Goal: Information Seeking & Learning: Learn about a topic

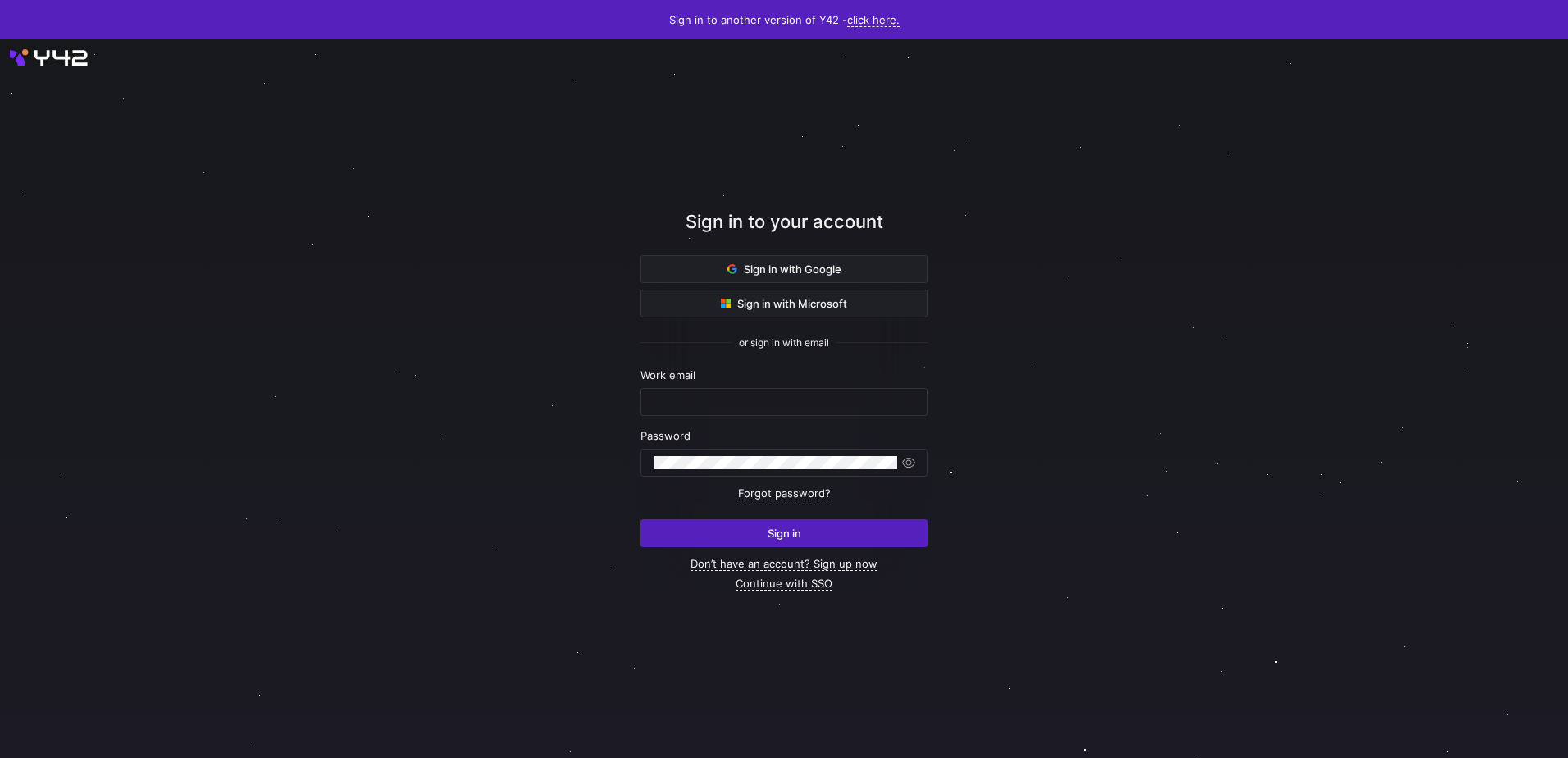
type input "ralph.sumbingco@cambridge.org"
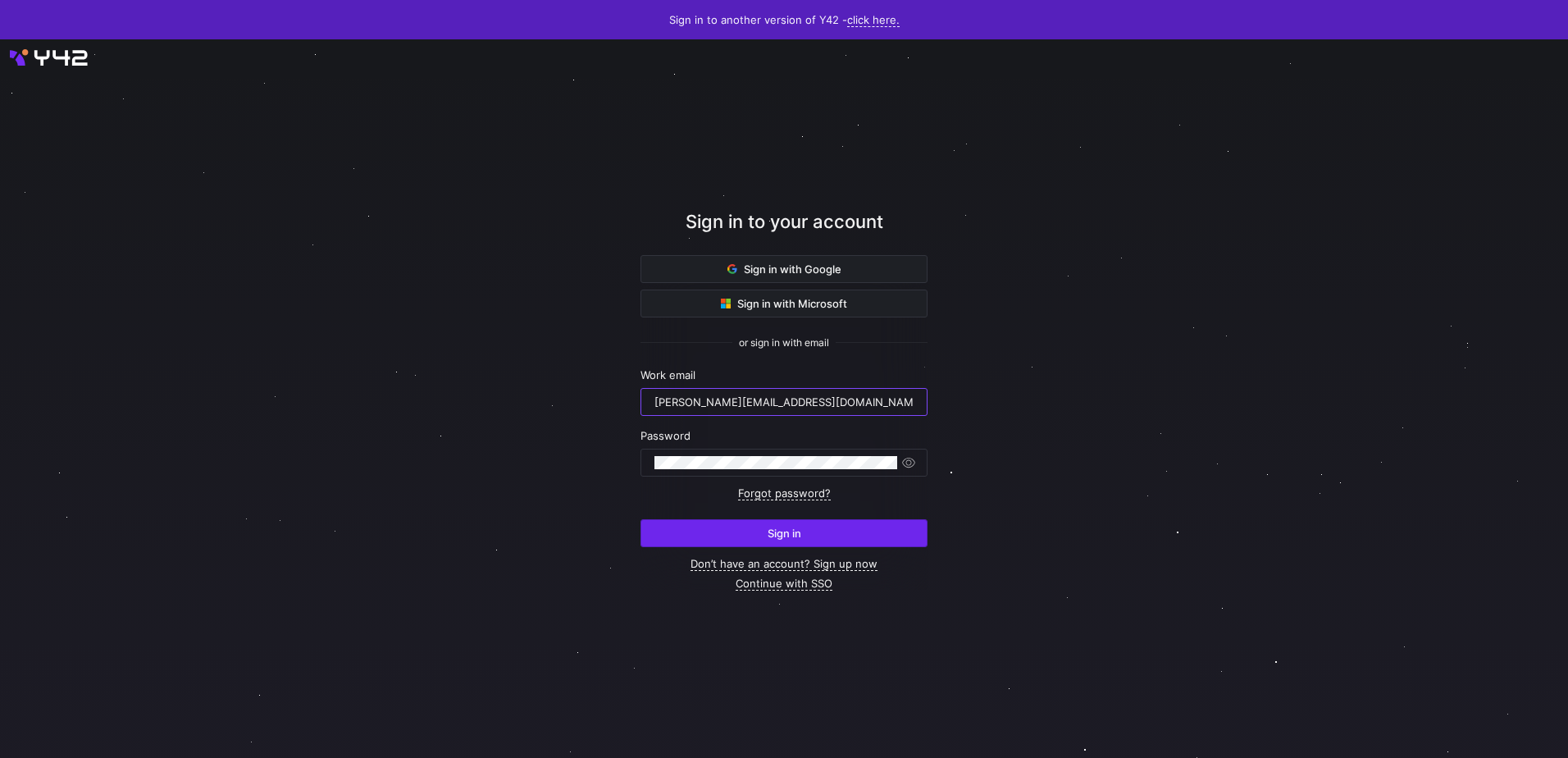
click at [771, 537] on span "Sign in" at bounding box center [784, 533] width 34 height 13
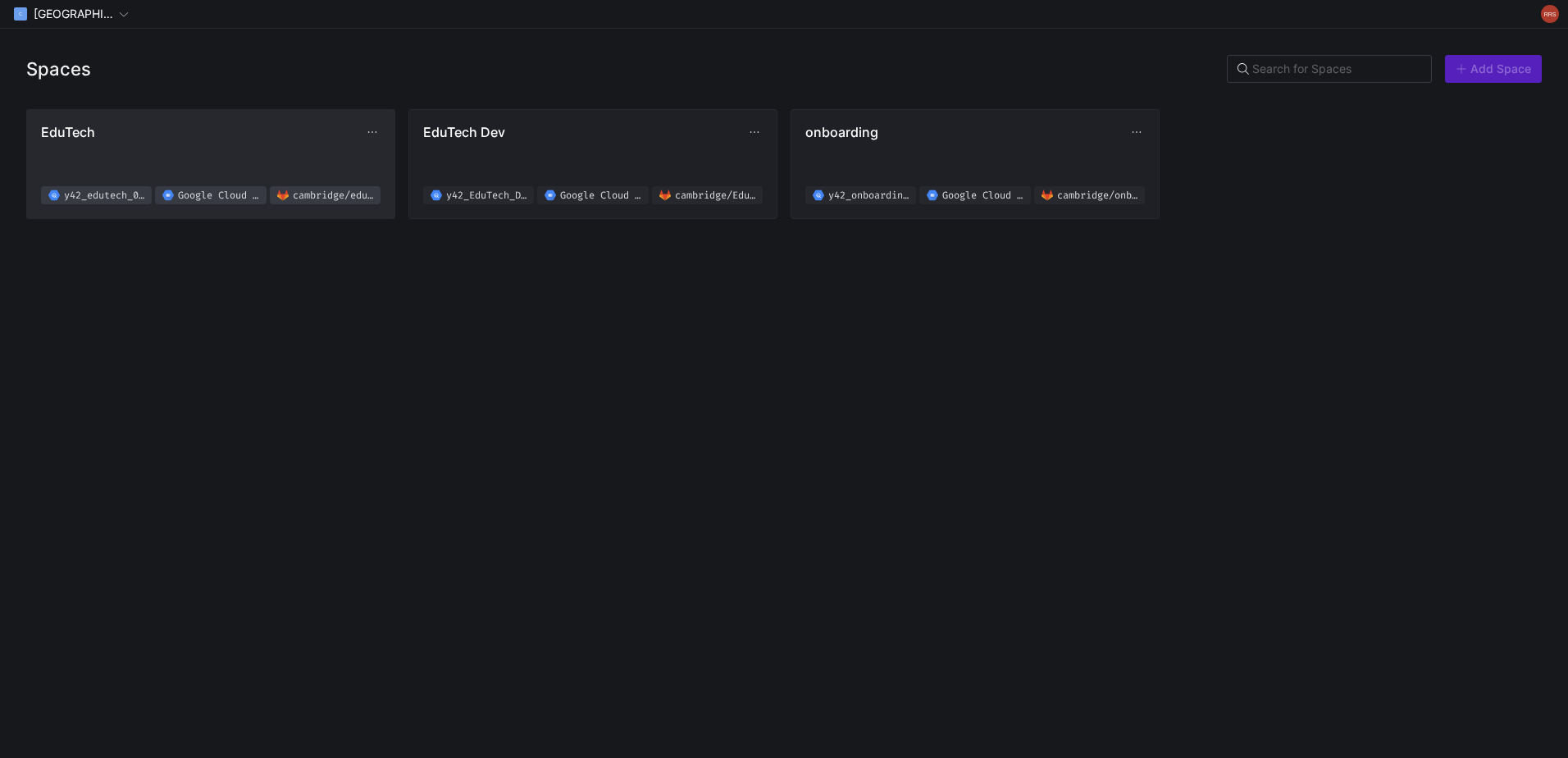
click at [176, 145] on span "EduTech y42_edutech_02f619b8d4e94d2ab8830fef0a38a076 Google Cloud Storage [GEOG…" at bounding box center [210, 164] width 339 height 80
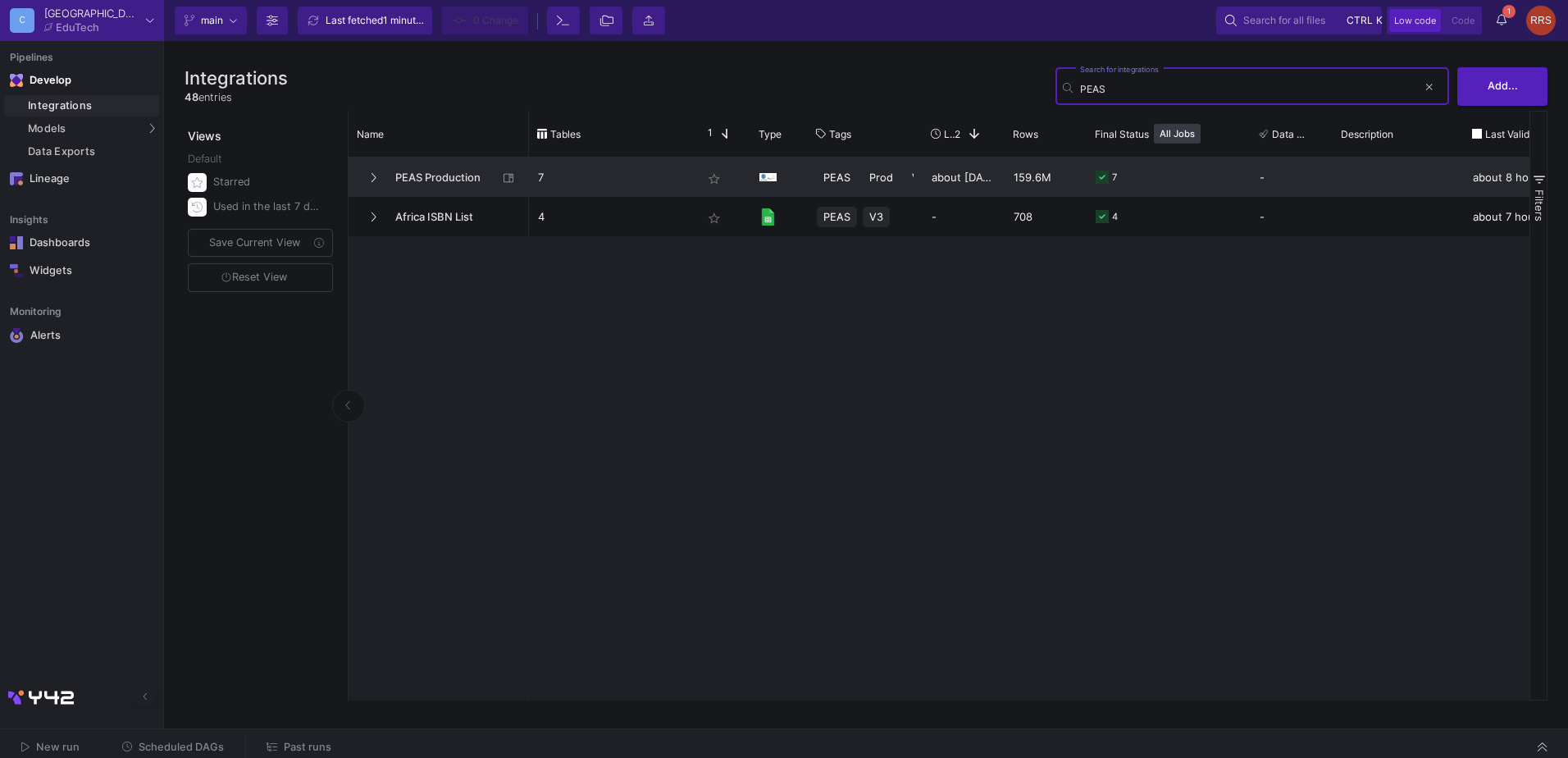
type input "PEAS"
click at [452, 174] on span "PEAS Production" at bounding box center [442, 178] width 112 height 39
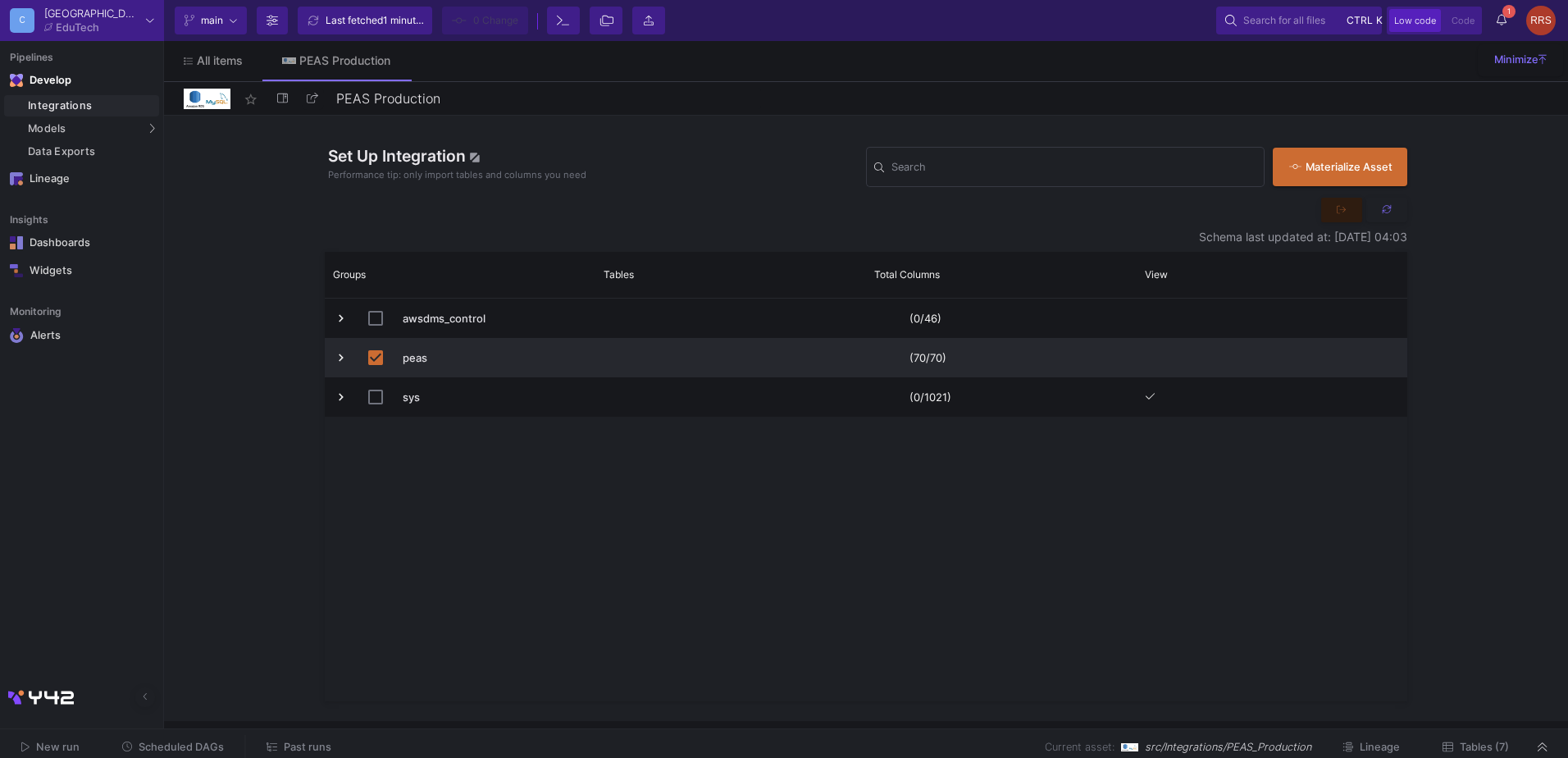
click at [644, 357] on span "Press SPACE to deselect this row." at bounding box center [730, 358] width 252 height 39
click at [208, 160] on div "SQL-Models" at bounding box center [209, 158] width 62 height 13
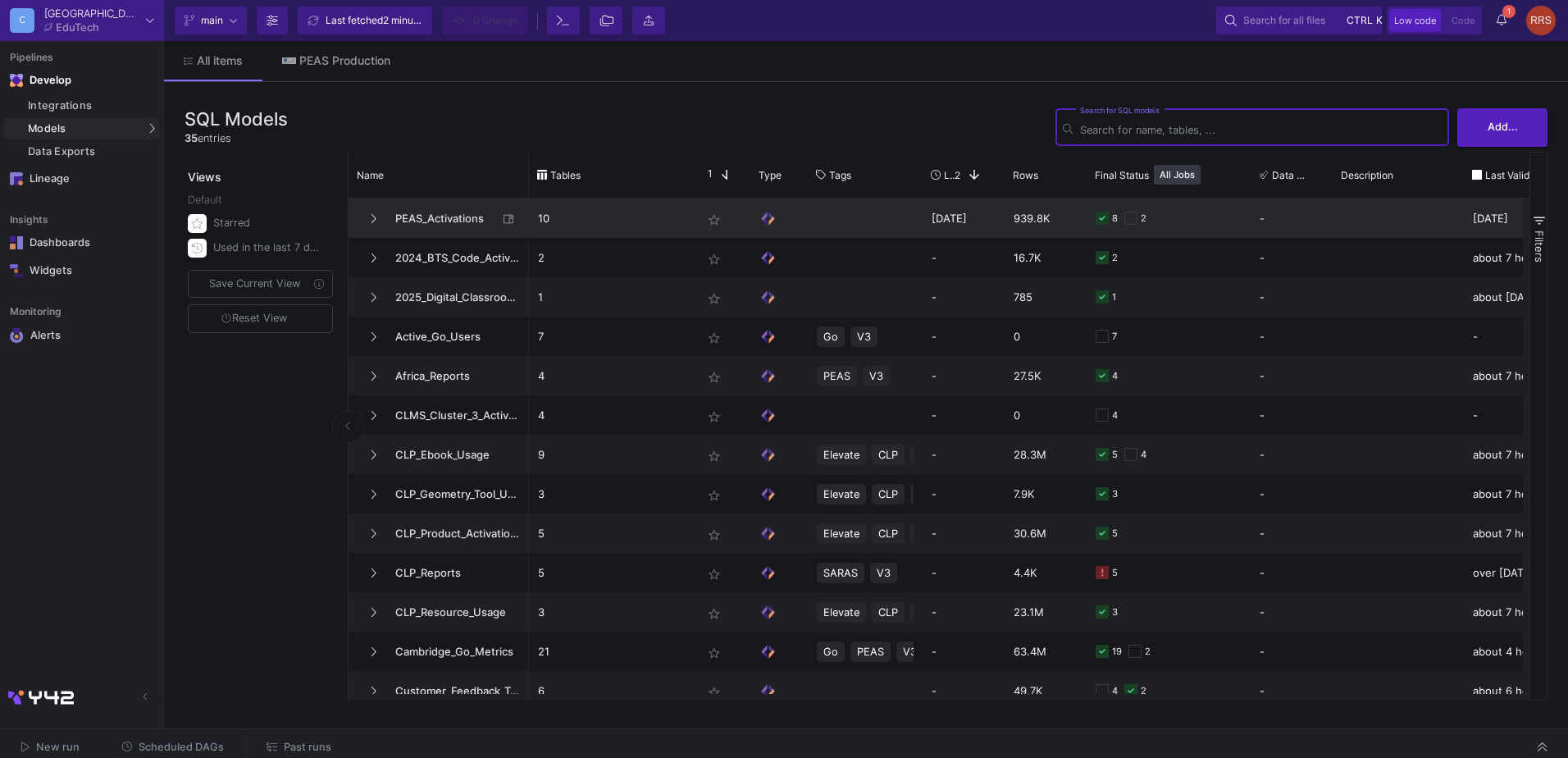
click at [461, 222] on span "PEAS_Activations" at bounding box center [442, 219] width 112 height 39
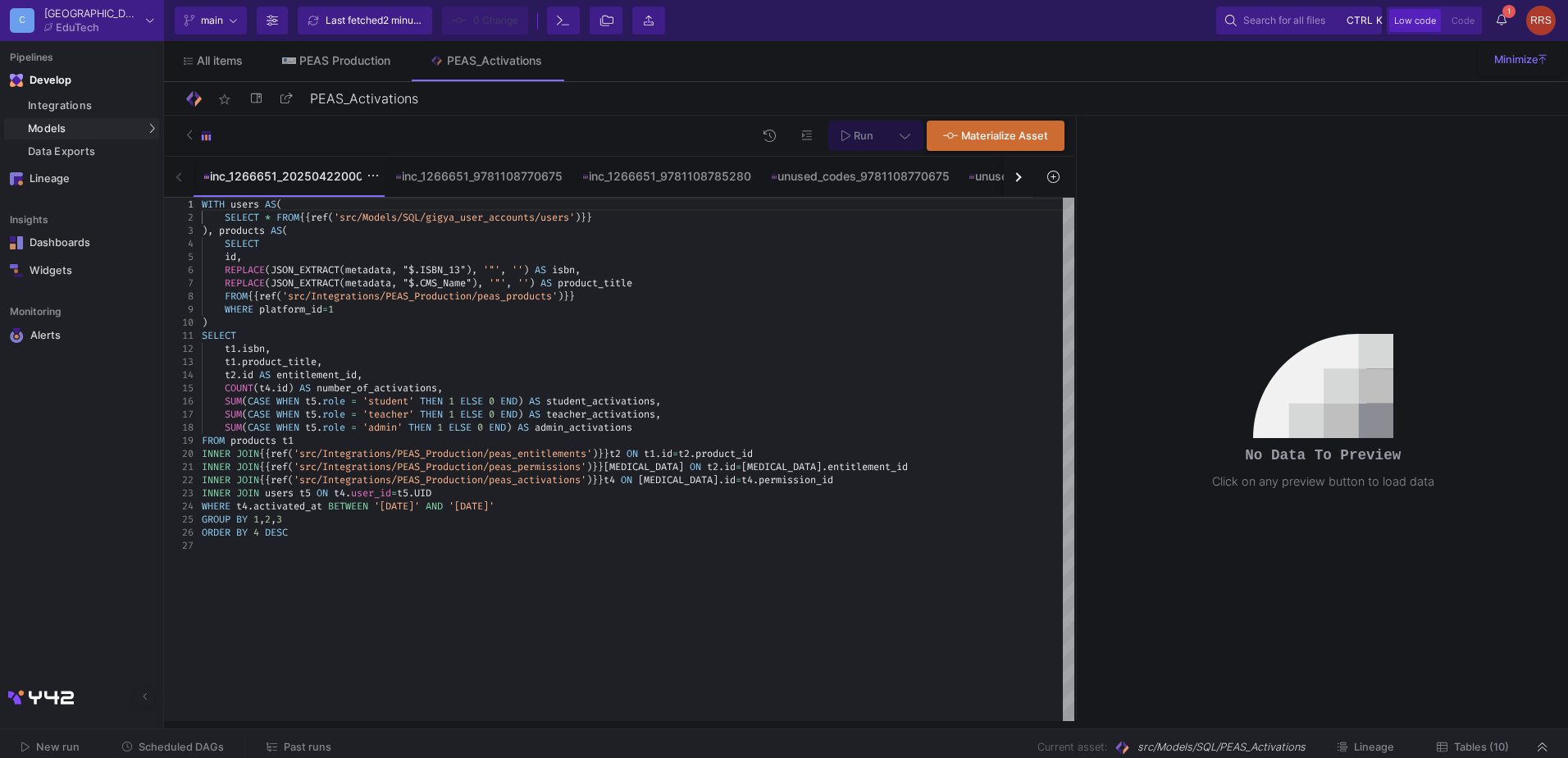
click at [238, 179] on div "inc_1266651_2025042200001" at bounding box center [289, 177] width 172 height 13
click at [178, 182] on div "inc_1266651_2025042200001 inc_1266651_9781108770675 inc_1266651_9781108785280 u…" at bounding box center [598, 177] width 869 height 41
click at [258, 176] on div "inc_1266651_2025042200001" at bounding box center [289, 177] width 172 height 13
click at [182, 174] on div "inc_1266651_2025042200001 inc_1266651_9781108770675 inc_1266651_9781108785280 u…" at bounding box center [598, 177] width 869 height 41
click at [318, 177] on div "inc_1266651_2025042200001" at bounding box center [289, 177] width 172 height 13
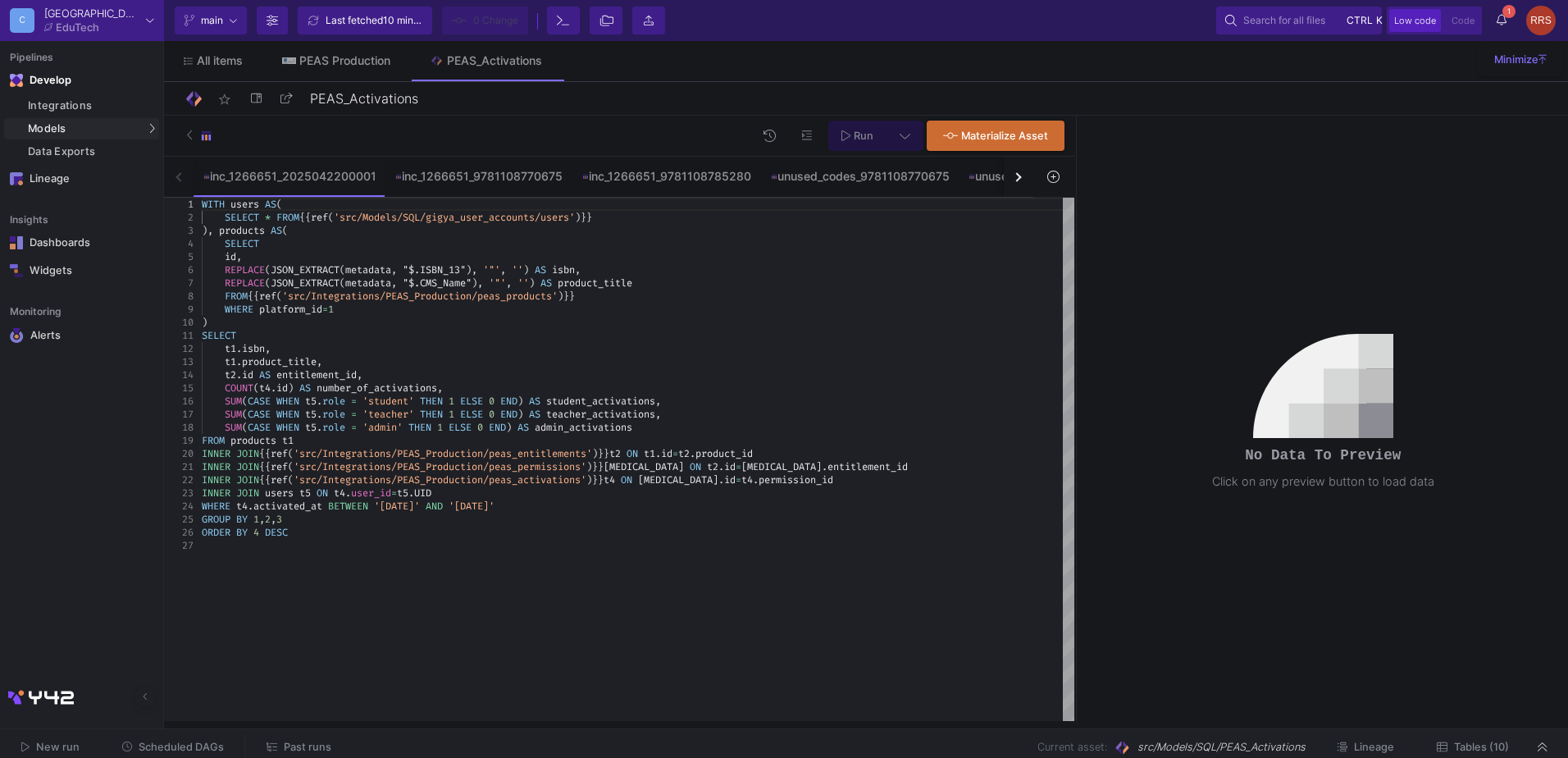
click at [1023, 184] on button "button" at bounding box center [1018, 177] width 29 height 40
click at [1019, 179] on button "button" at bounding box center [1018, 177] width 29 height 40
click at [1018, 177] on div "inc_1266651_2025042200001 inc_1266651_9781108770675 inc_1266651_9781108785280 u…" at bounding box center [598, 177] width 869 height 41
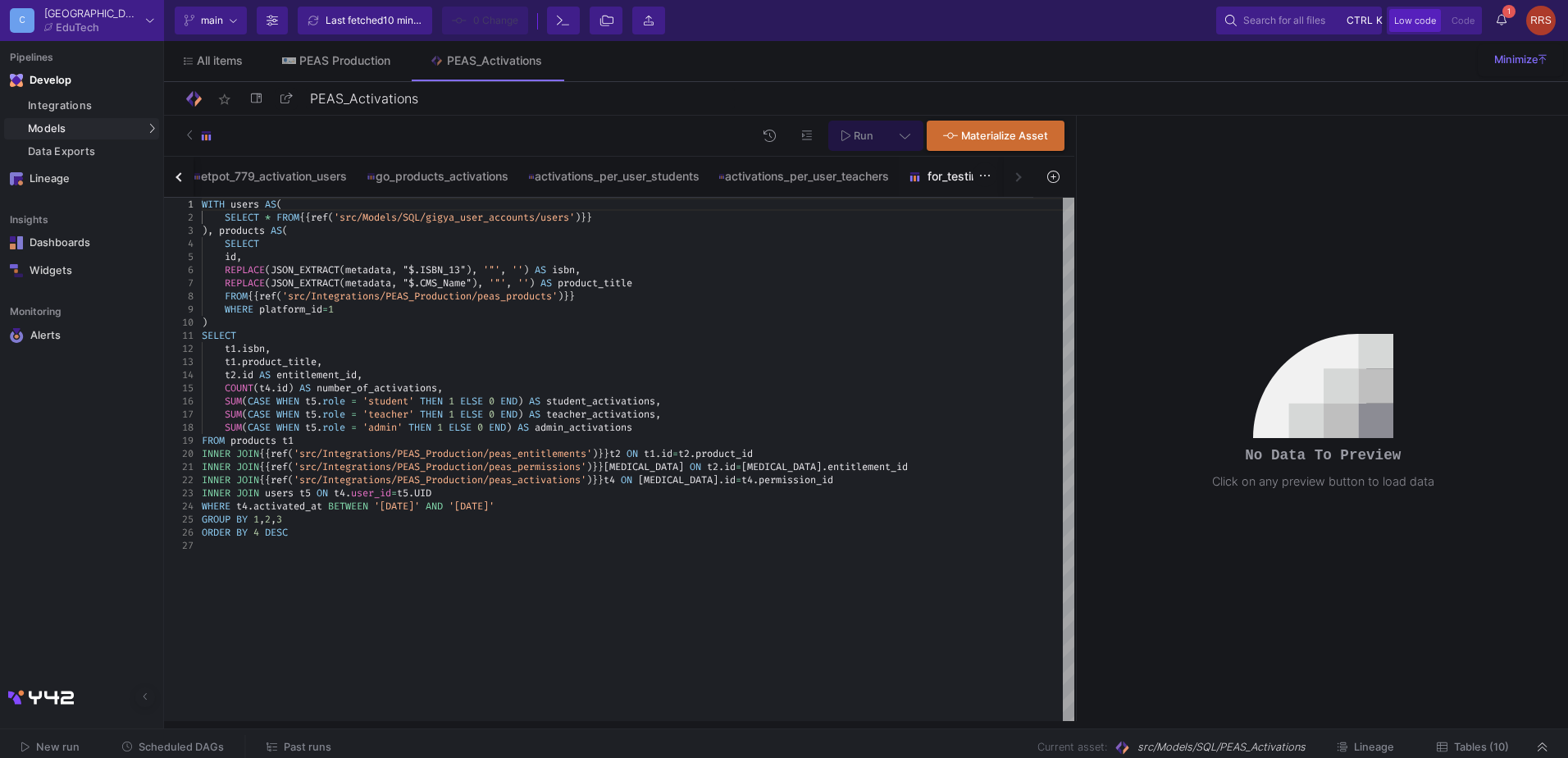
click at [974, 179] on div "for_testing" at bounding box center [948, 177] width 79 height 13
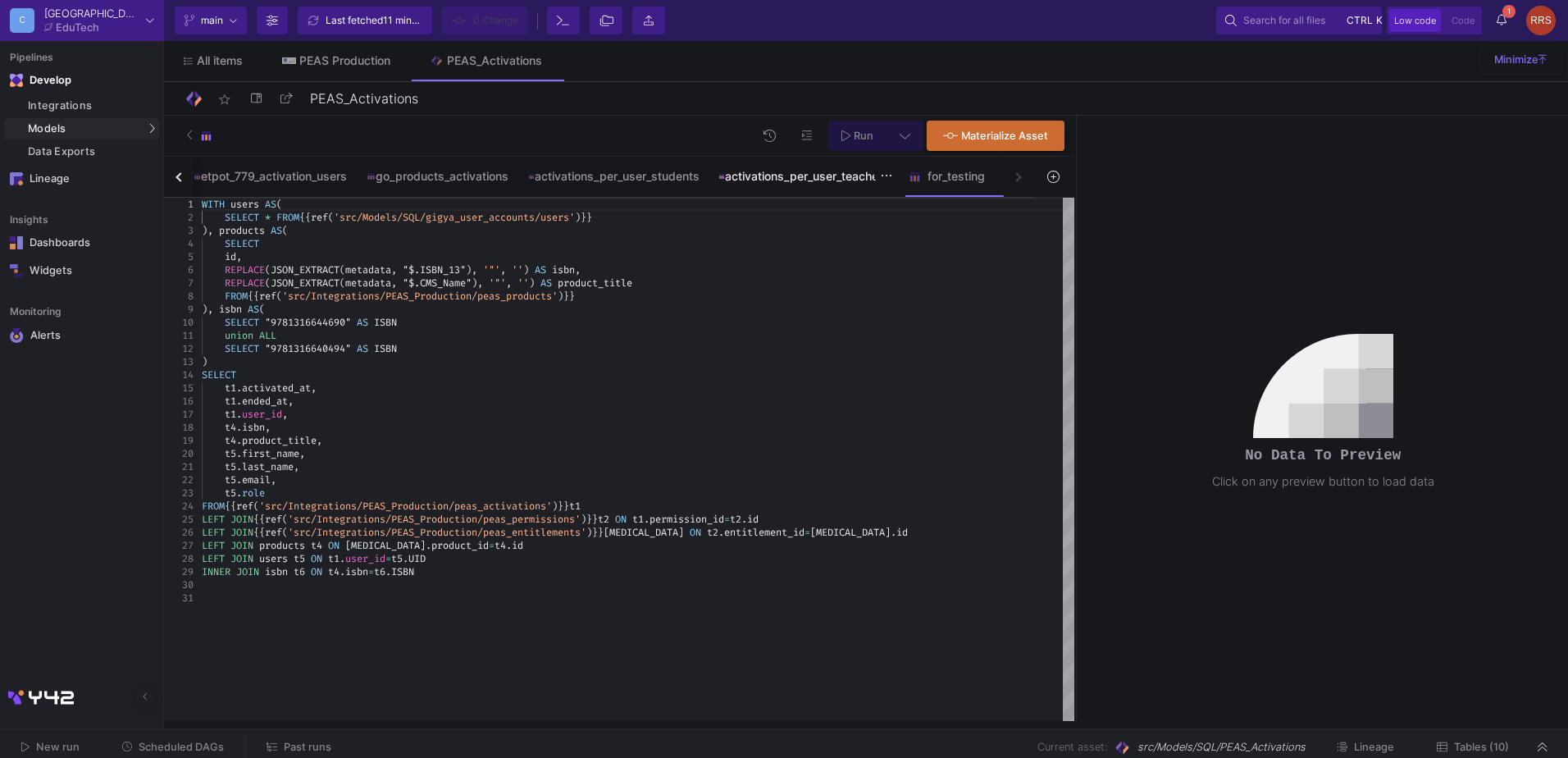
click at [790, 178] on div "activations_per_user_teachers" at bounding box center [804, 177] width 171 height 13
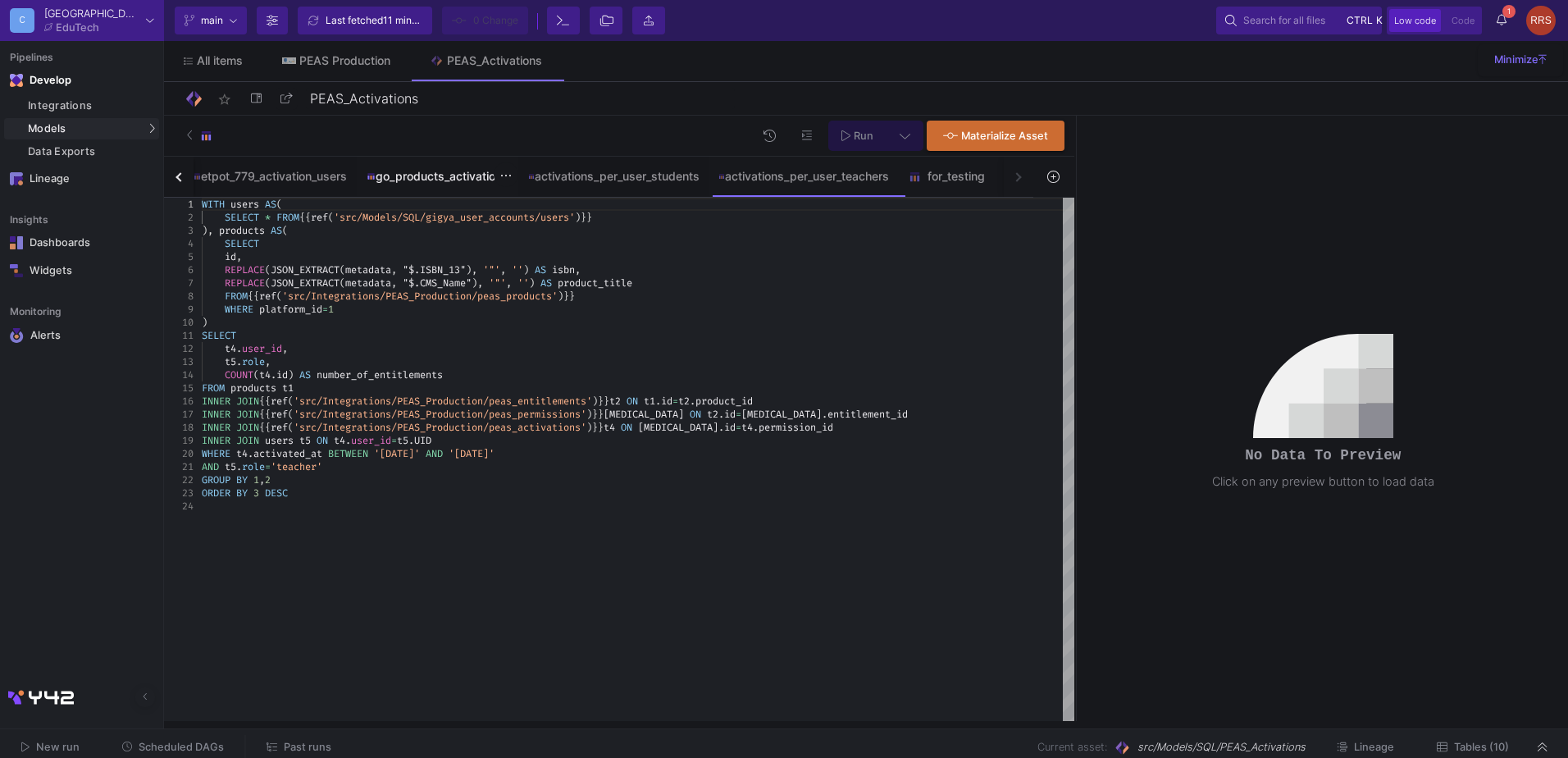
click at [443, 175] on div "go_products_activations" at bounding box center [437, 177] width 141 height 13
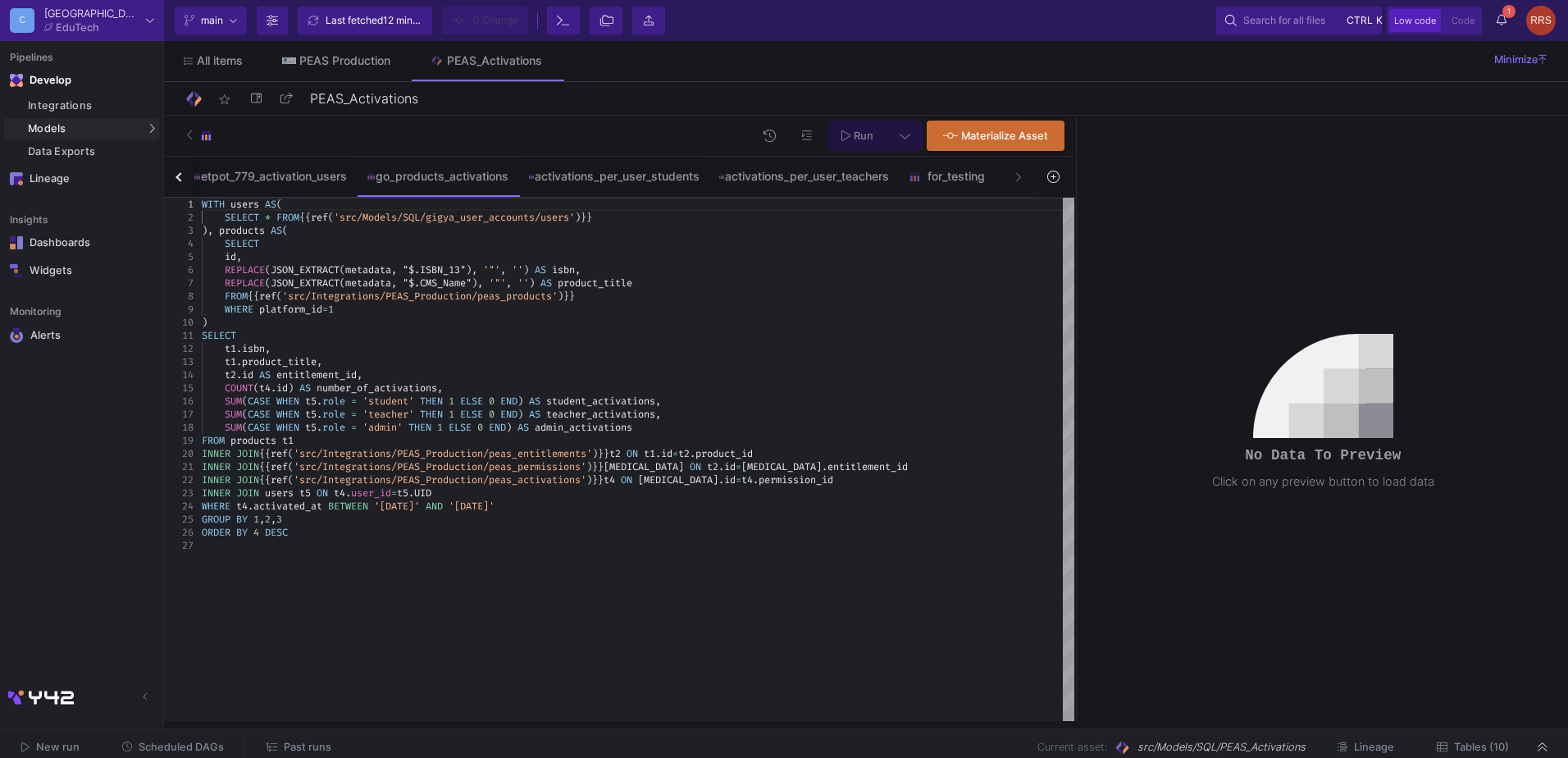
click at [179, 179] on div "button" at bounding box center [179, 176] width 9 height 9
click at [336, 179] on div "unused_codes_9781108785280" at bounding box center [354, 177] width 179 height 13
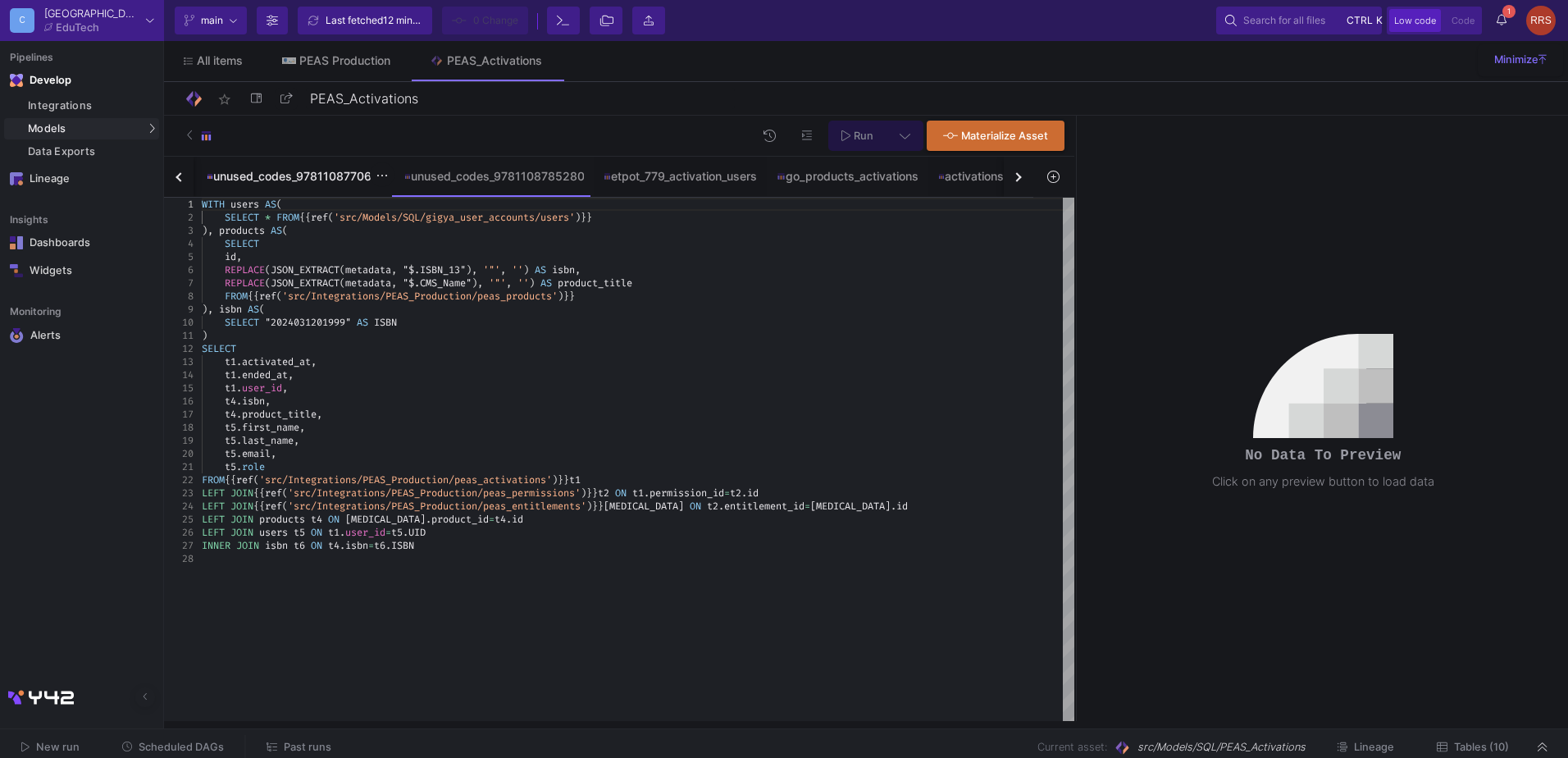
click at [211, 186] on div "unused_codes_9781108770675" at bounding box center [296, 176] width 198 height 39
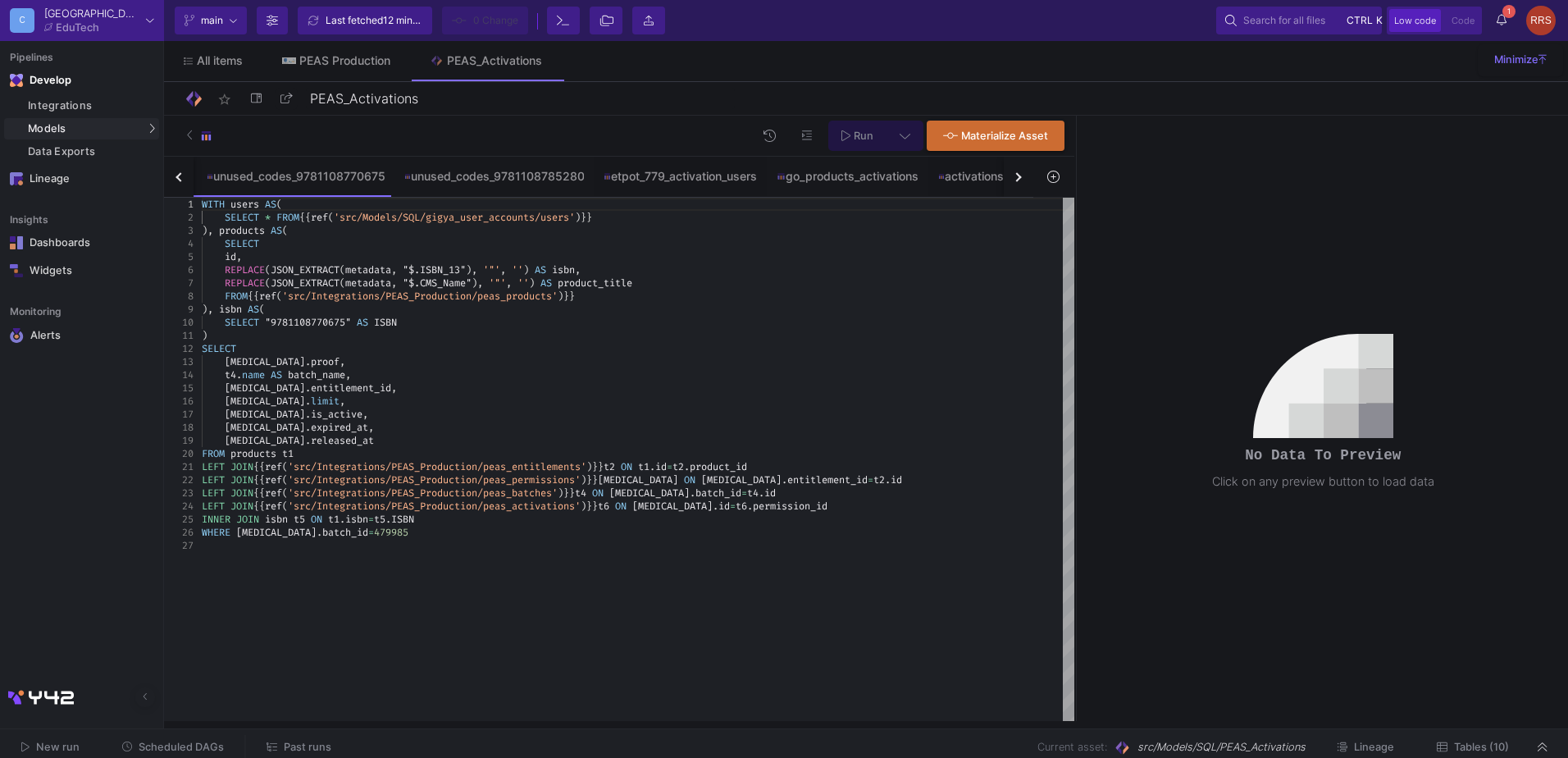
click at [177, 173] on button "button" at bounding box center [179, 177] width 29 height 40
click at [177, 174] on button "button" at bounding box center [179, 177] width 29 height 40
click at [178, 174] on button "button" at bounding box center [179, 177] width 29 height 40
click at [305, 174] on div "inc_1266651_2025042200001" at bounding box center [289, 177] width 172 height 13
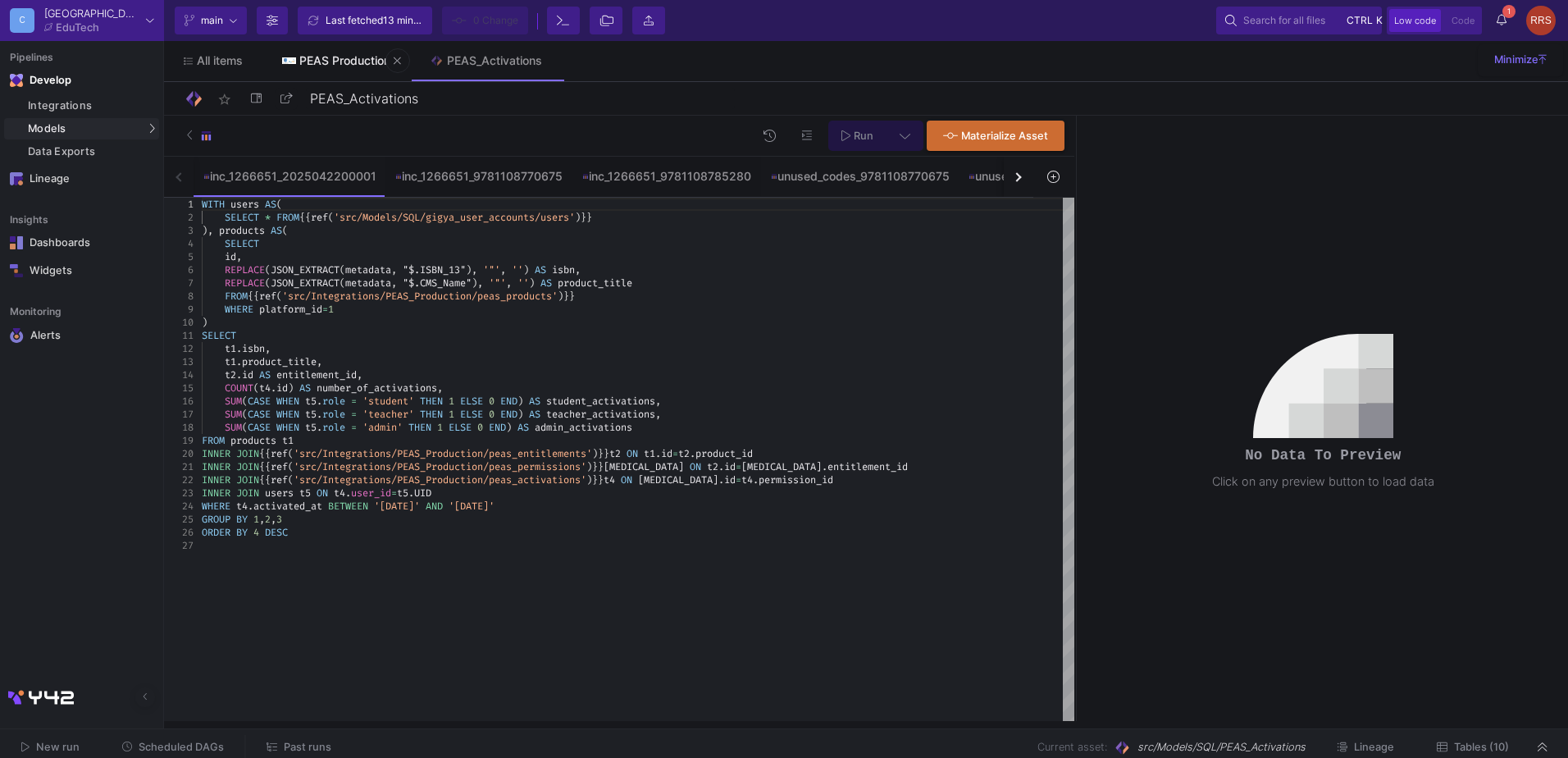
click at [345, 60] on div "PEAS Production" at bounding box center [344, 61] width 91 height 13
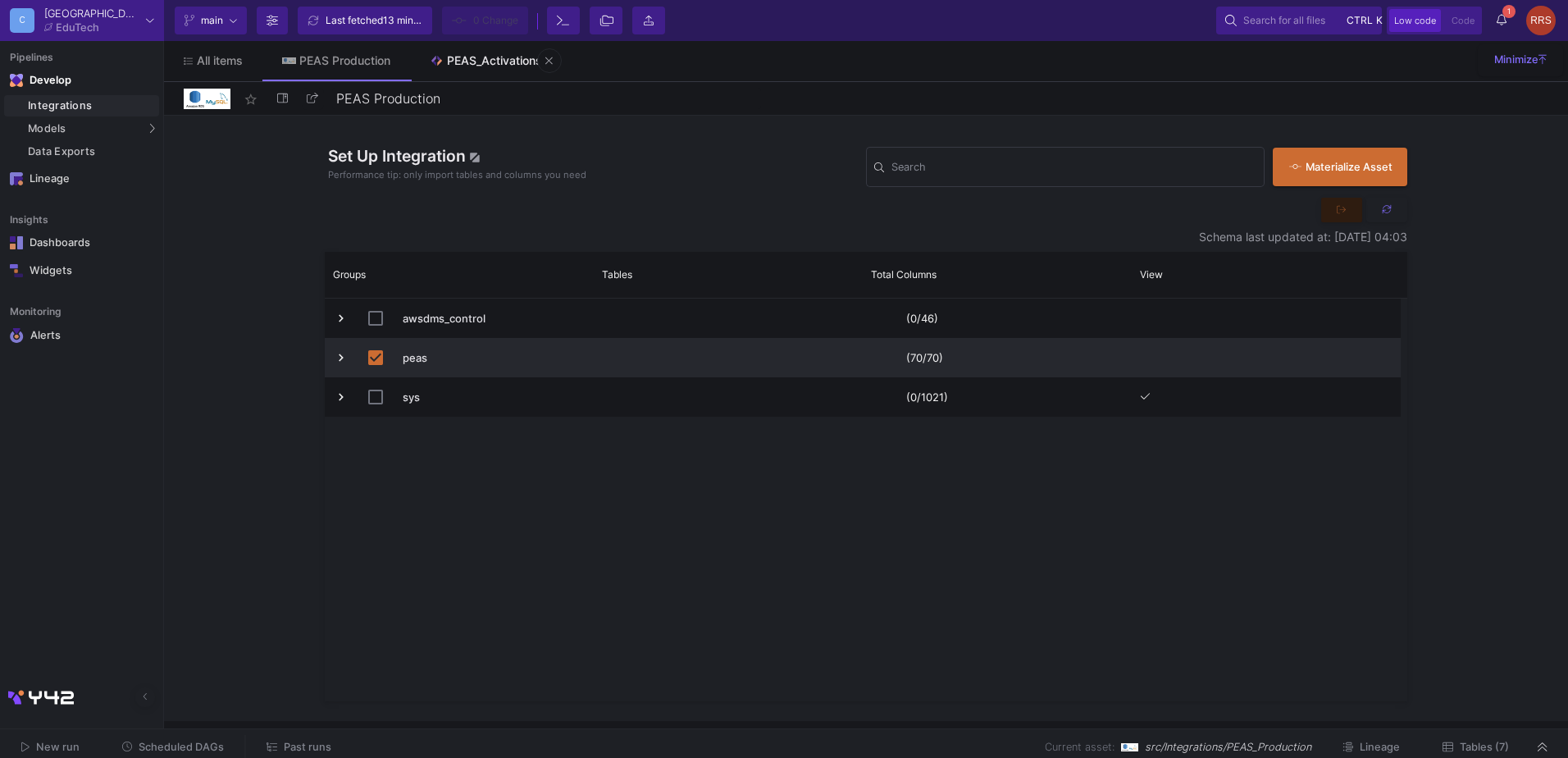
click at [471, 59] on div "PEAS_Activations" at bounding box center [494, 61] width 95 height 13
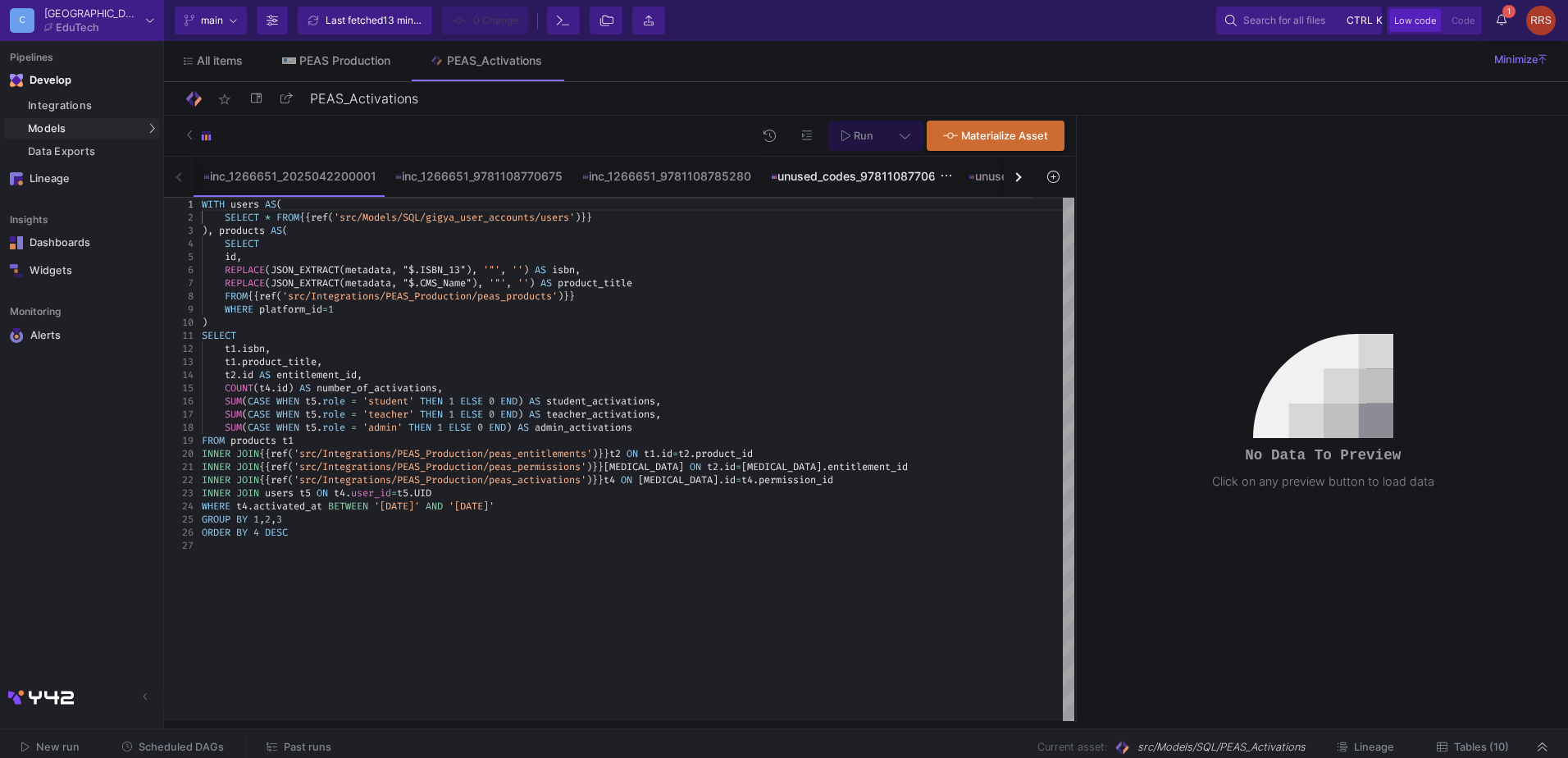
click at [815, 184] on div "unused_codes_9781108770675" at bounding box center [860, 176] width 198 height 39
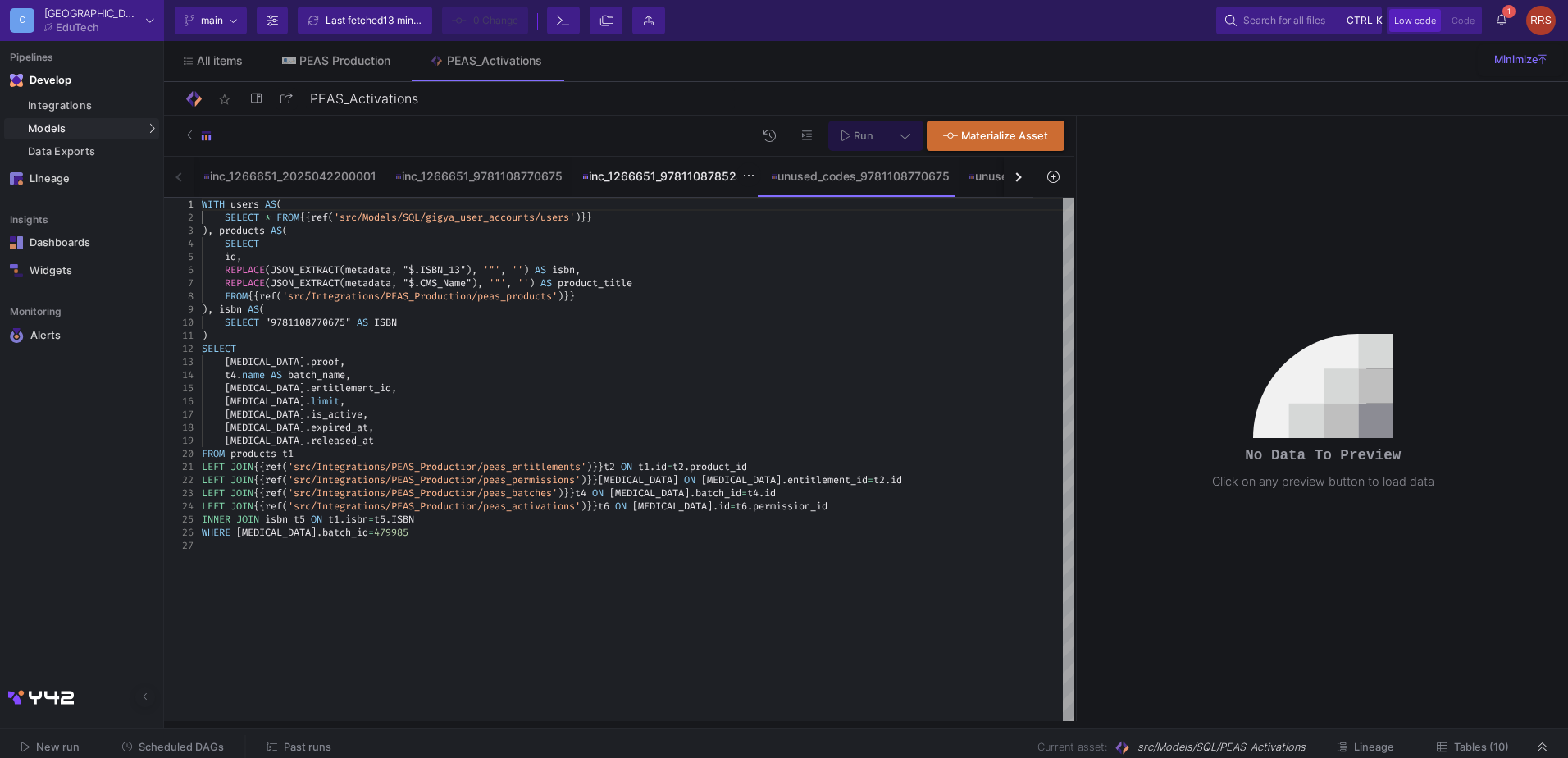
click at [680, 179] on div "inc_1266651_9781108785280" at bounding box center [667, 177] width 169 height 13
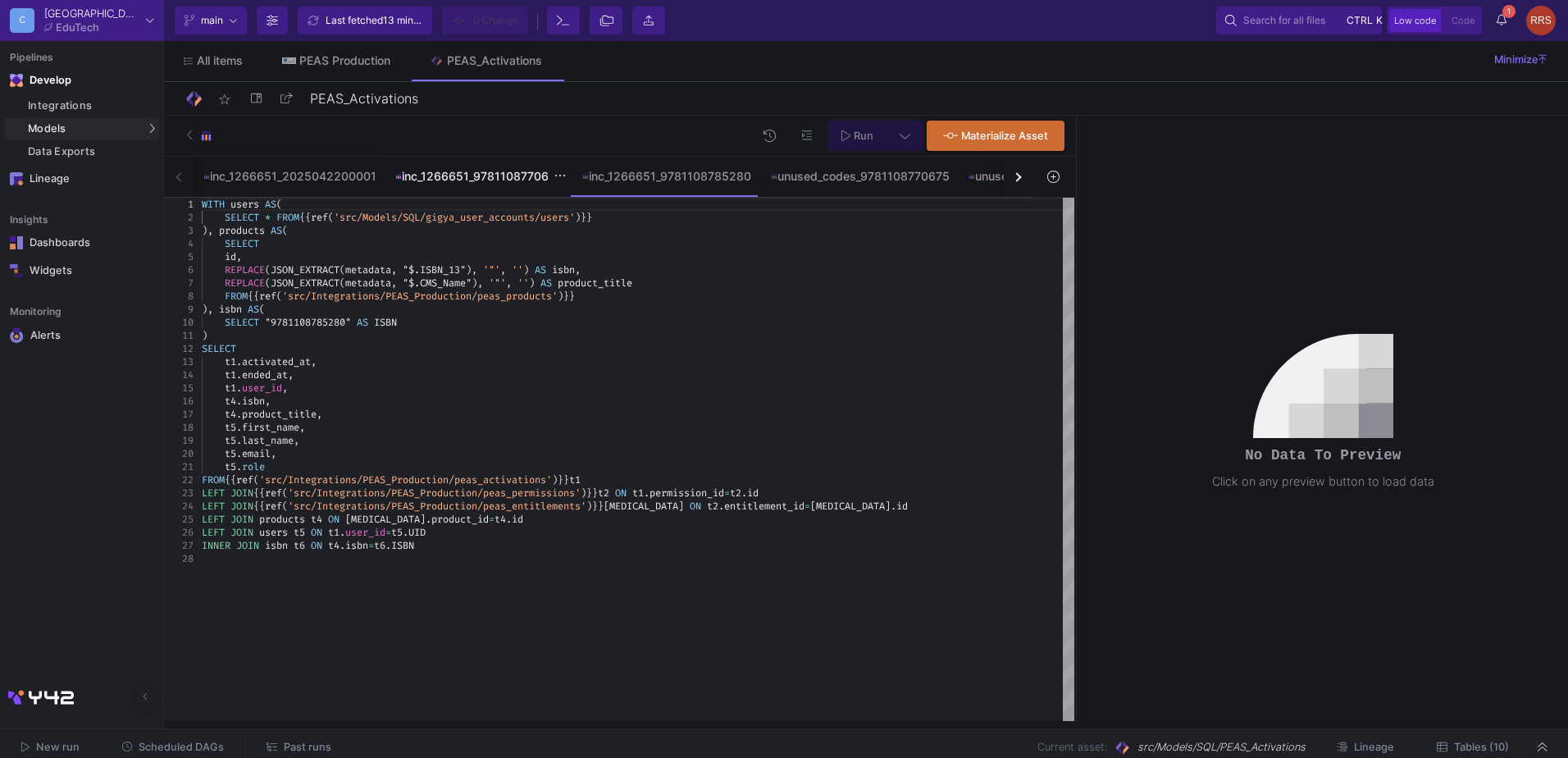
click at [456, 175] on div "inc_1266651_9781108770675" at bounding box center [479, 177] width 168 height 13
click at [628, 175] on div "inc_1266651_9781108785280" at bounding box center [667, 177] width 169 height 13
click at [717, 171] on div "inc_1266651_9781108785280" at bounding box center [667, 177] width 169 height 13
click at [787, 190] on div "unused_codes_9781108770675" at bounding box center [860, 176] width 198 height 39
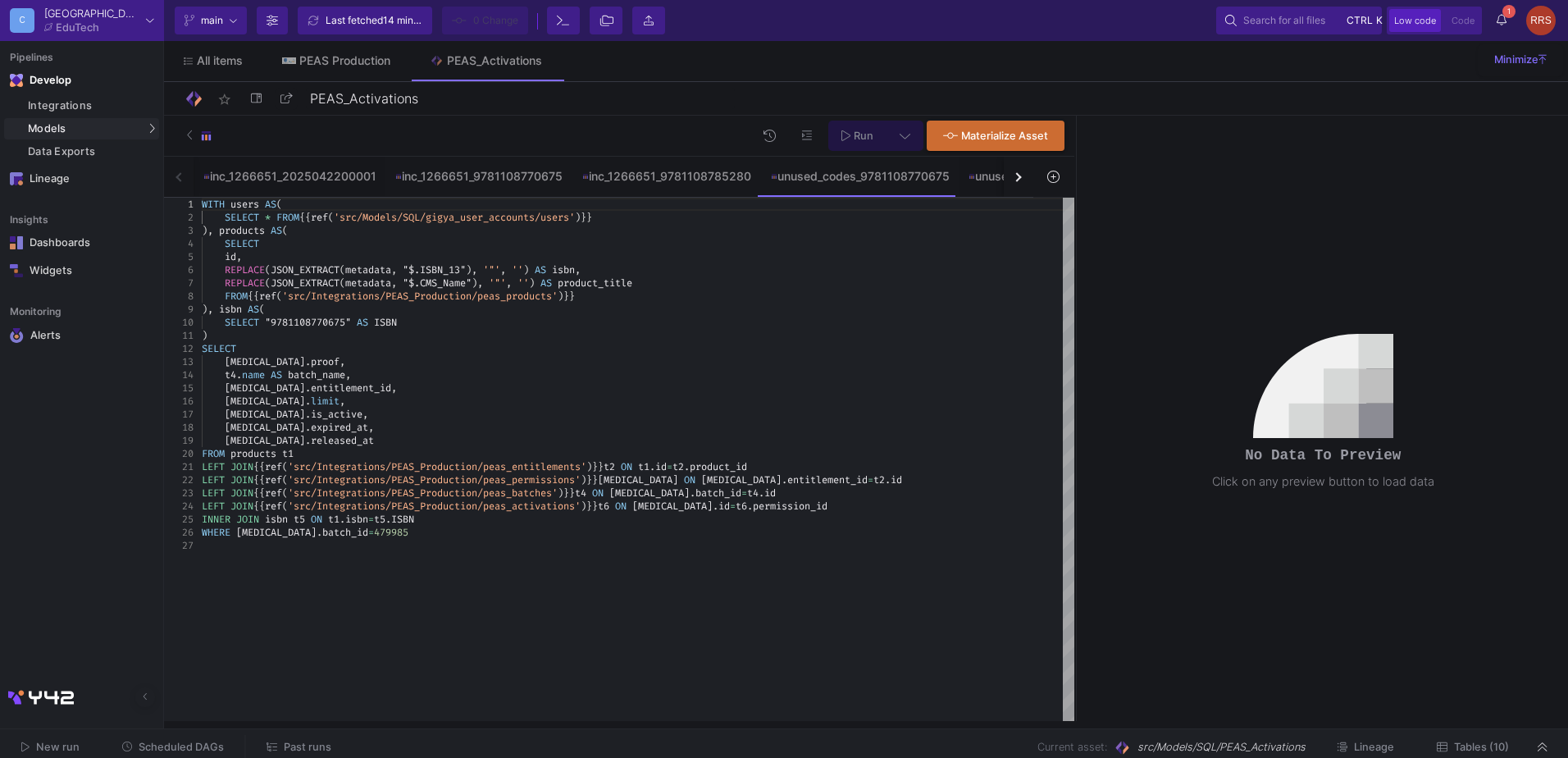
click at [1020, 177] on div "button" at bounding box center [1016, 176] width 9 height 9
click at [1020, 176] on div "button" at bounding box center [1016, 176] width 9 height 9
click at [1016, 176] on div "button" at bounding box center [1016, 176] width 9 height 9
click at [937, 176] on div "for_testing" at bounding box center [948, 177] width 79 height 13
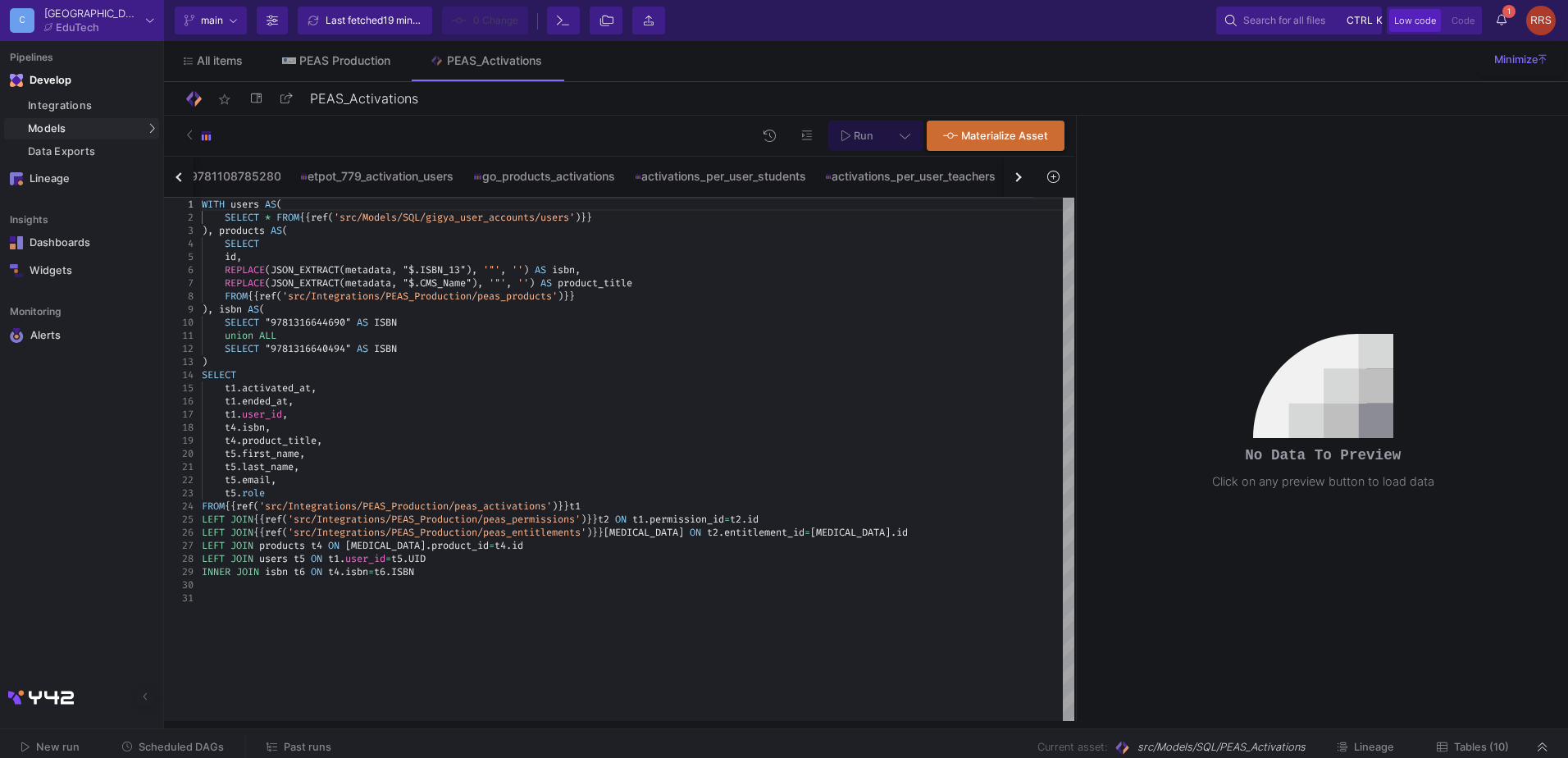
click at [1017, 177] on div "button" at bounding box center [1016, 176] width 9 height 9
type textarea "union ALL SELECT "9781316640494" AS ISBN ) SELECT t1.activated_at, t1.ended_at,…"
drag, startPoint x: 668, startPoint y: 396, endPoint x: 660, endPoint y: 397, distance: 8.1
click at [666, 396] on div "t1 . ended_at ," at bounding box center [638, 402] width 872 height 13
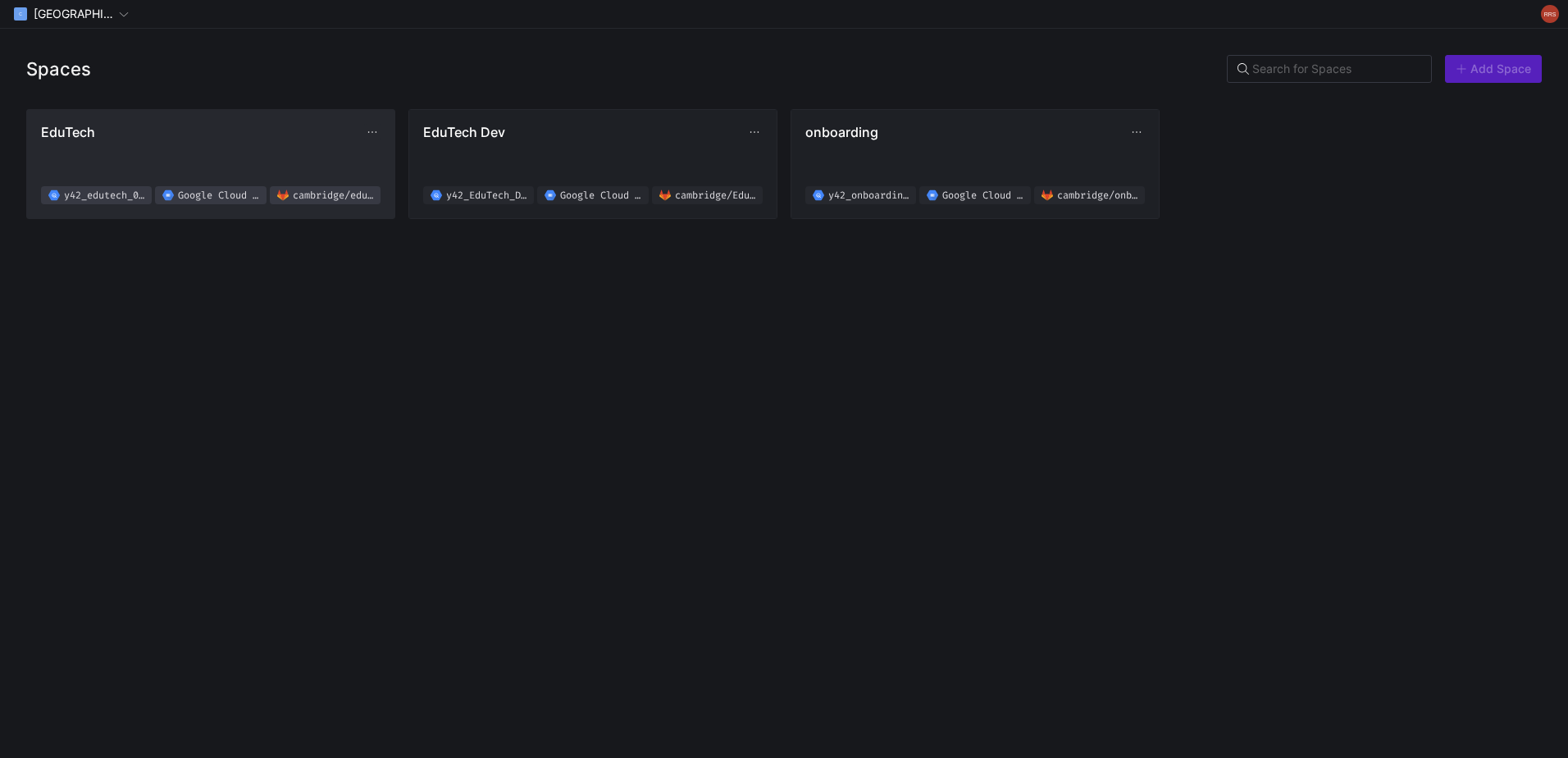
click at [149, 140] on span "EduTech y42_edutech_02f619b8d4e94d2ab8830fef0a38a076 Google Cloud Storage [GEOG…" at bounding box center [210, 164] width 339 height 80
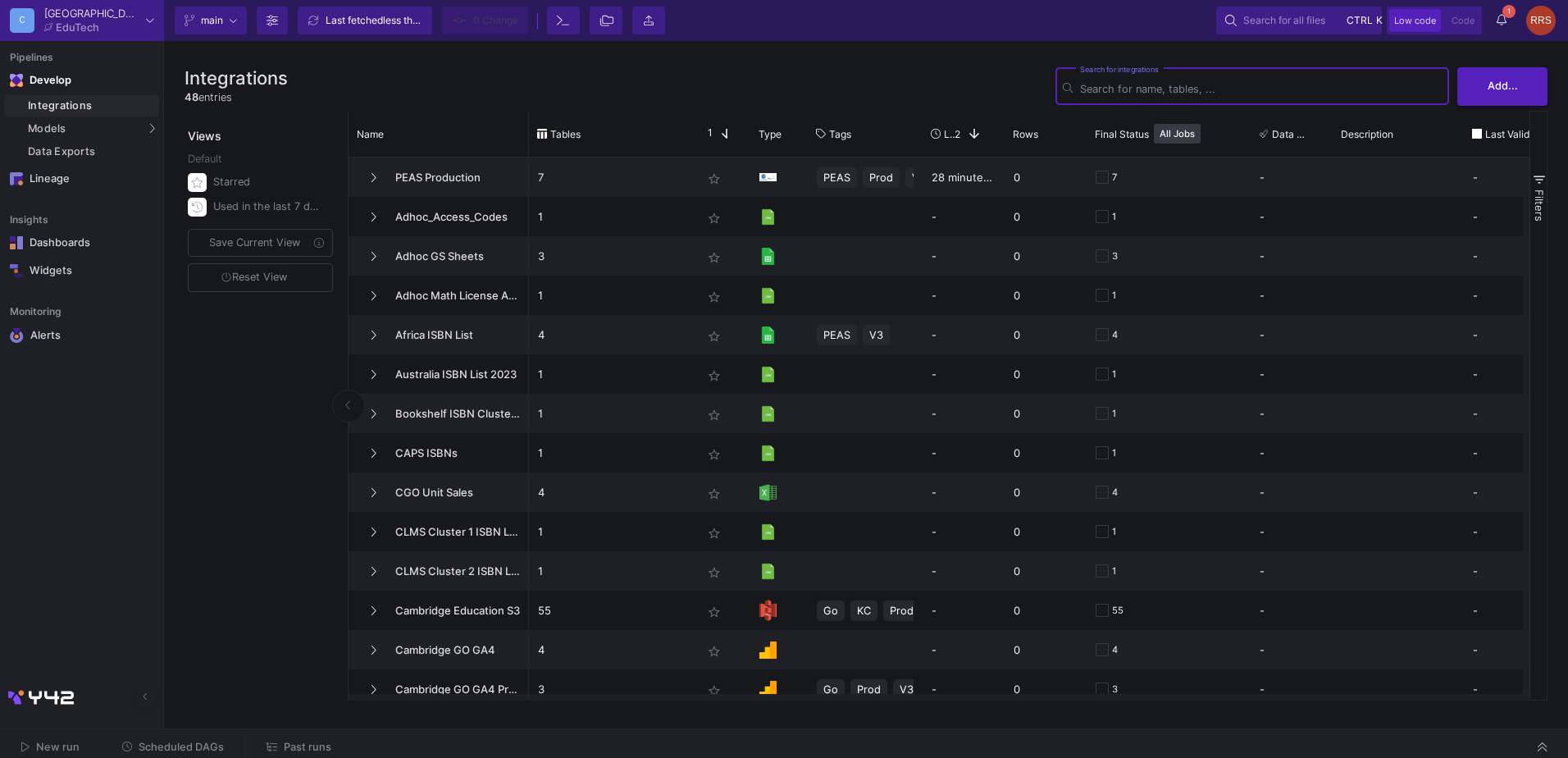
click at [1172, 90] on input "Search for integrations" at bounding box center [1260, 89] width 361 height 13
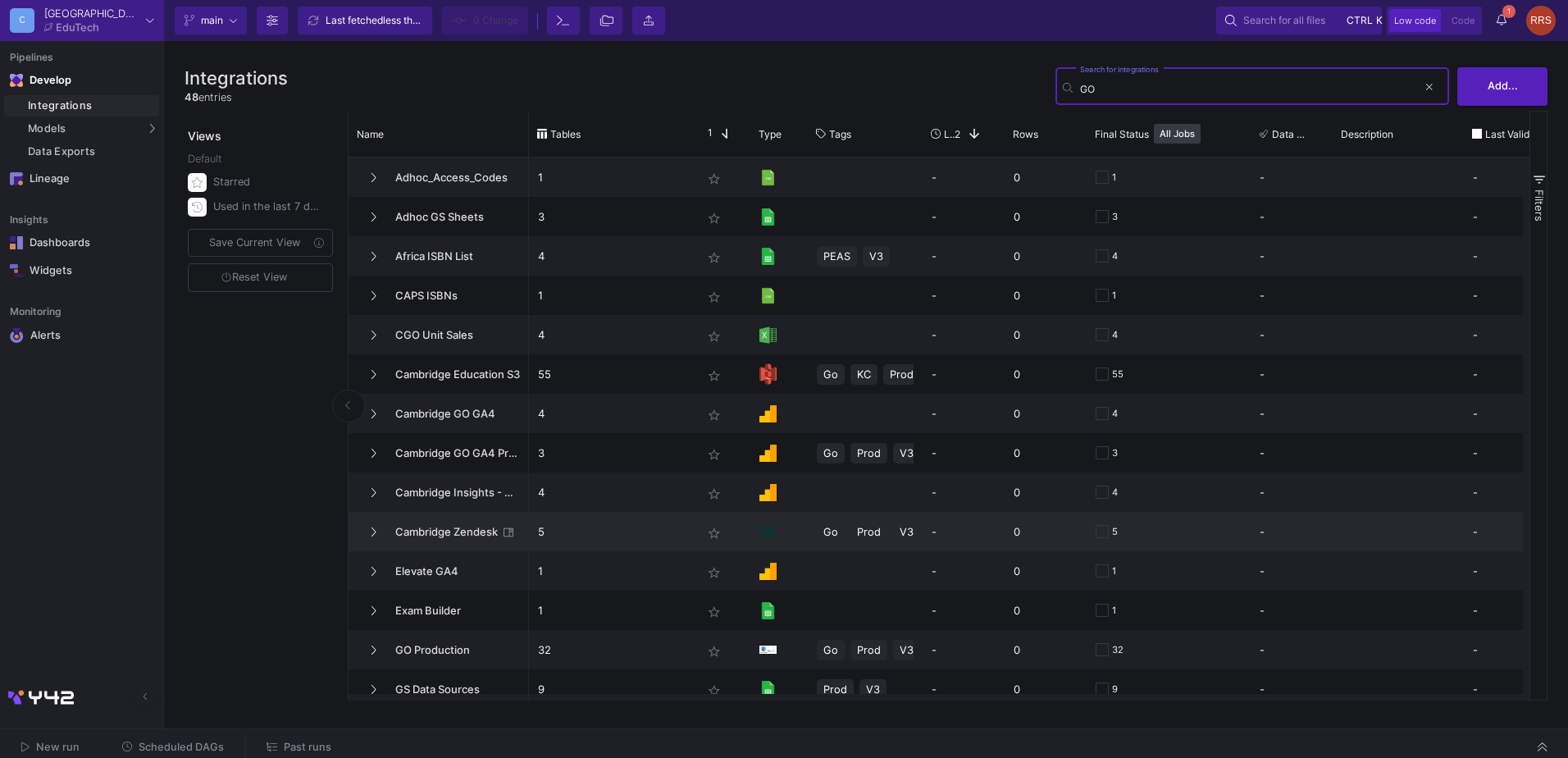
scroll to position [82, 0]
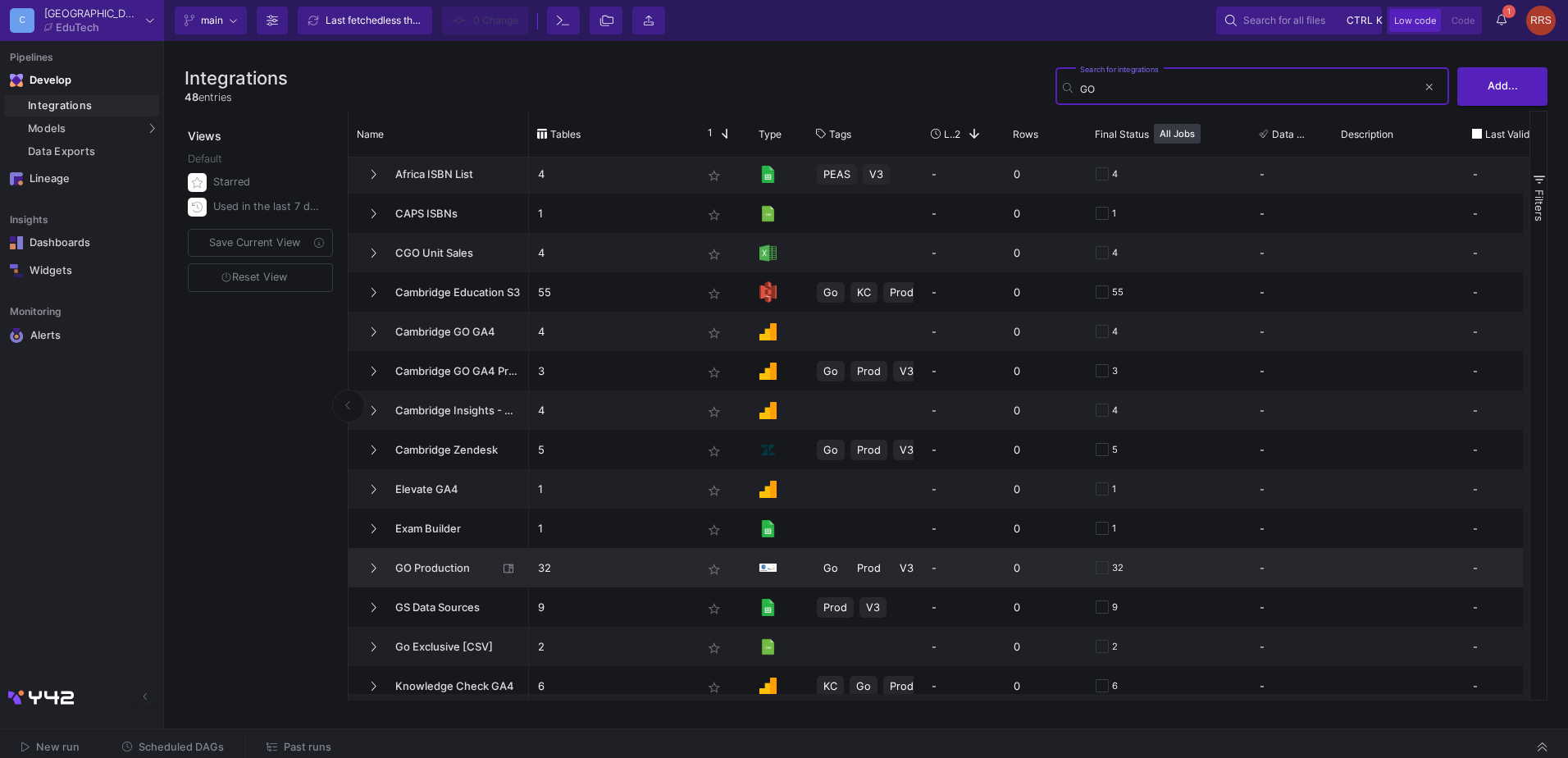
type input "GO"
click at [448, 567] on span "GO Production" at bounding box center [442, 568] width 112 height 39
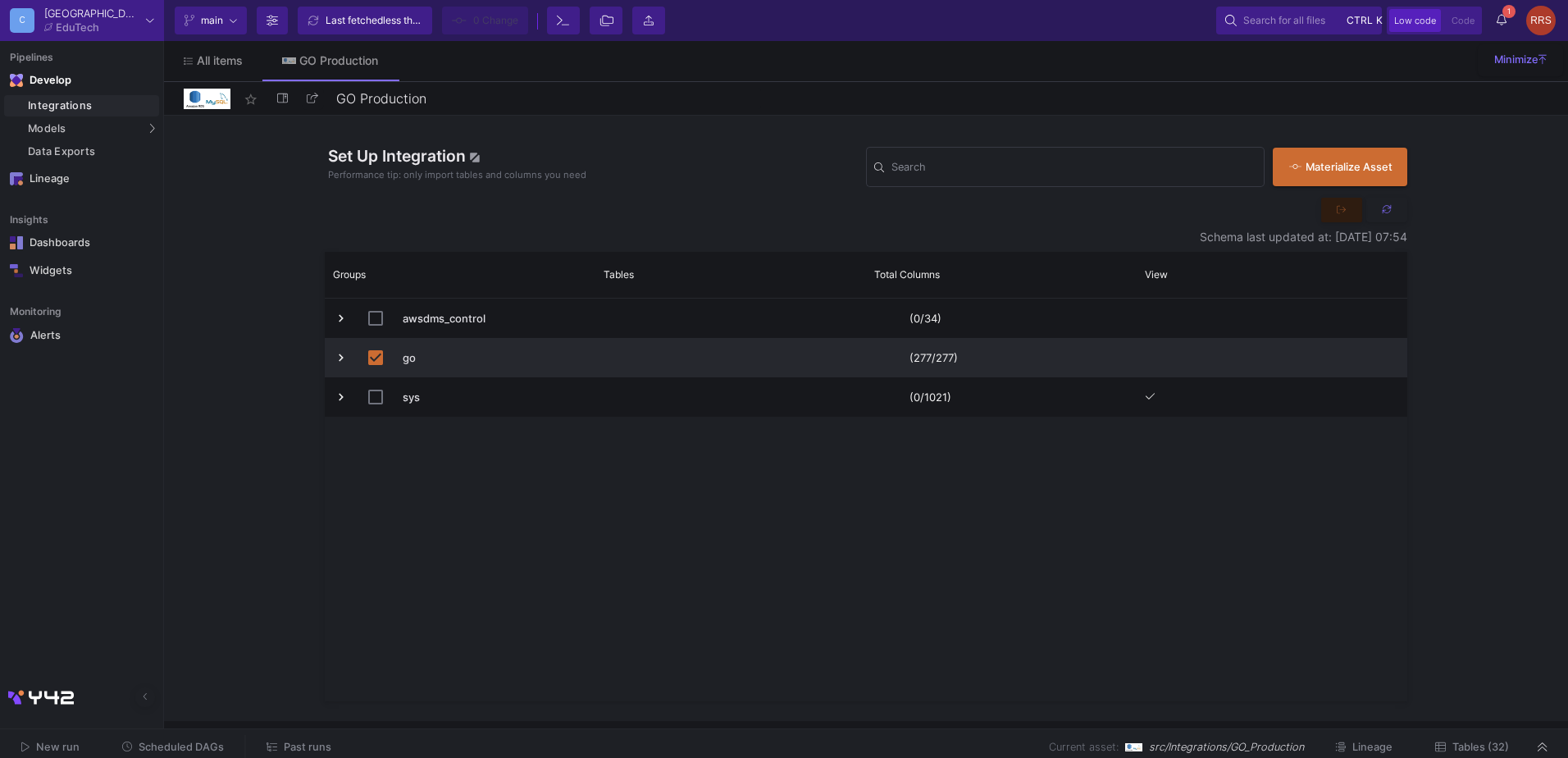
click at [437, 352] on span "go" at bounding box center [493, 358] width 182 height 39
click at [225, 163] on div "SQL-Models" at bounding box center [209, 158] width 62 height 13
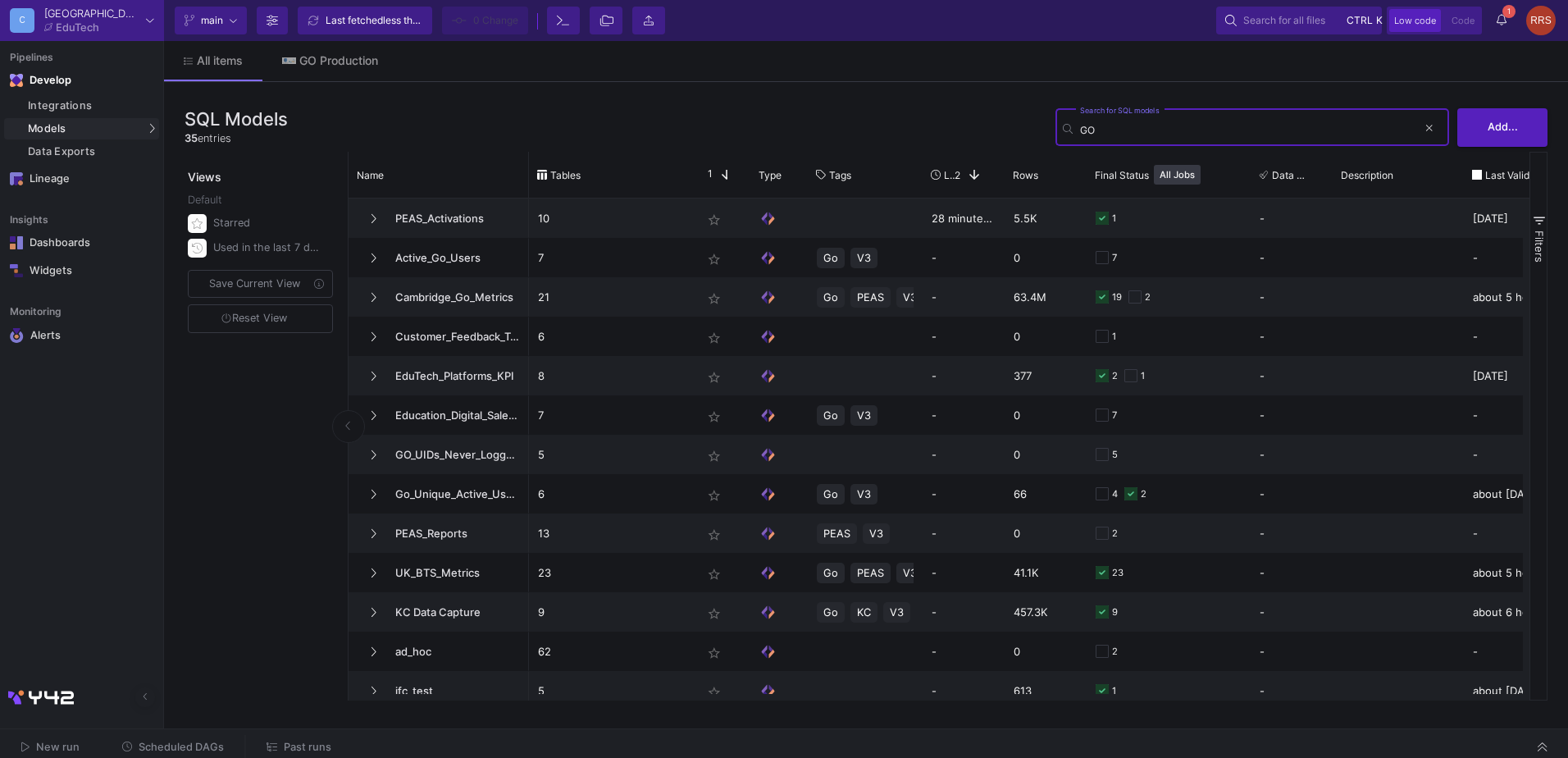
type input "GO"
click at [233, 58] on span "All items" at bounding box center [220, 61] width 46 height 13
